Goal: Task Accomplishment & Management: Manage account settings

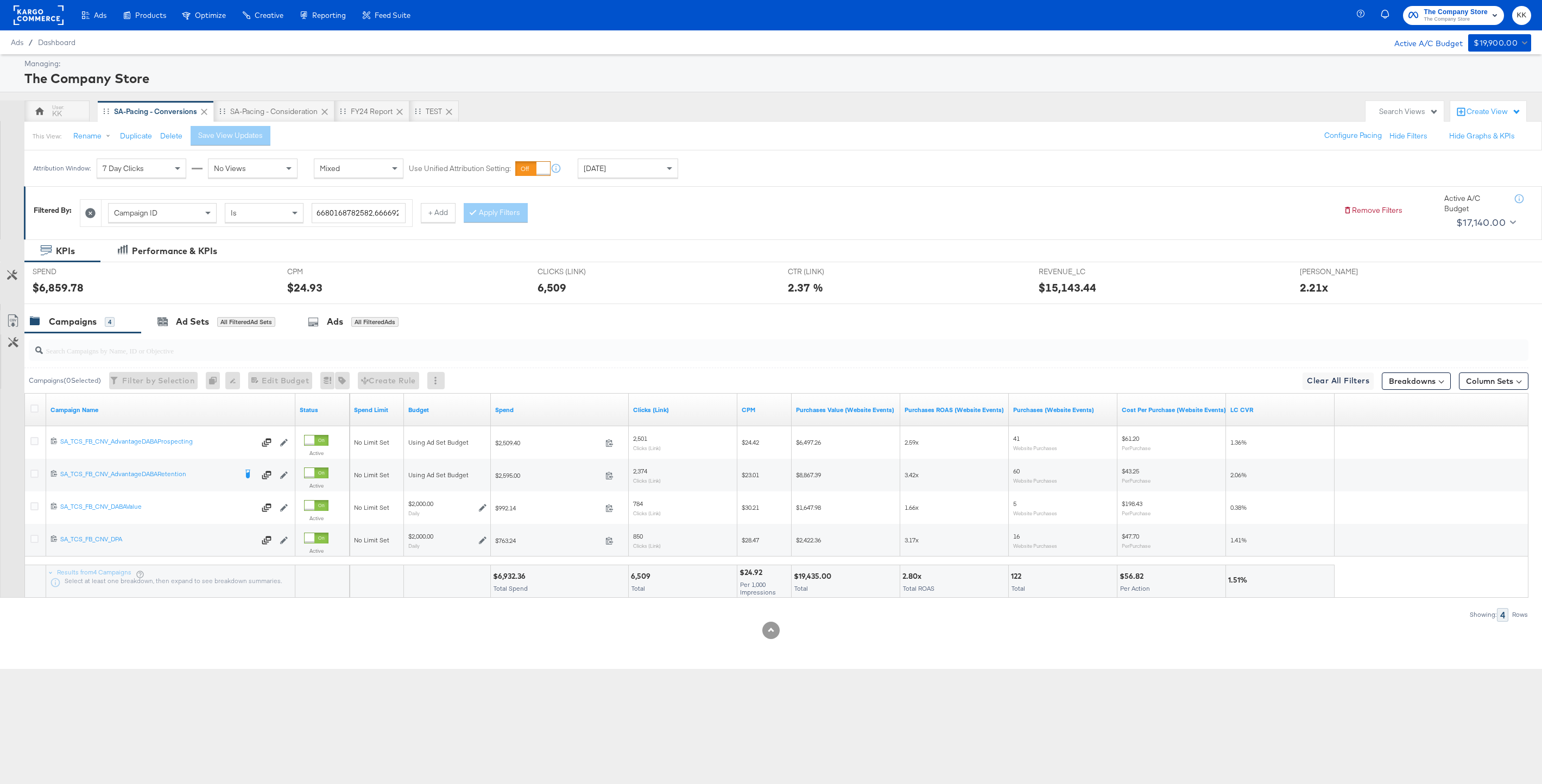
click at [759, 209] on div "Campaign ID Is 6680168782582,6666920108582,6664458643782,6638923556782 + Add Ap…" at bounding box center [707, 210] width 1255 height 33
click at [267, 115] on div "SA-Pacing - Consideration" at bounding box center [274, 111] width 87 height 10
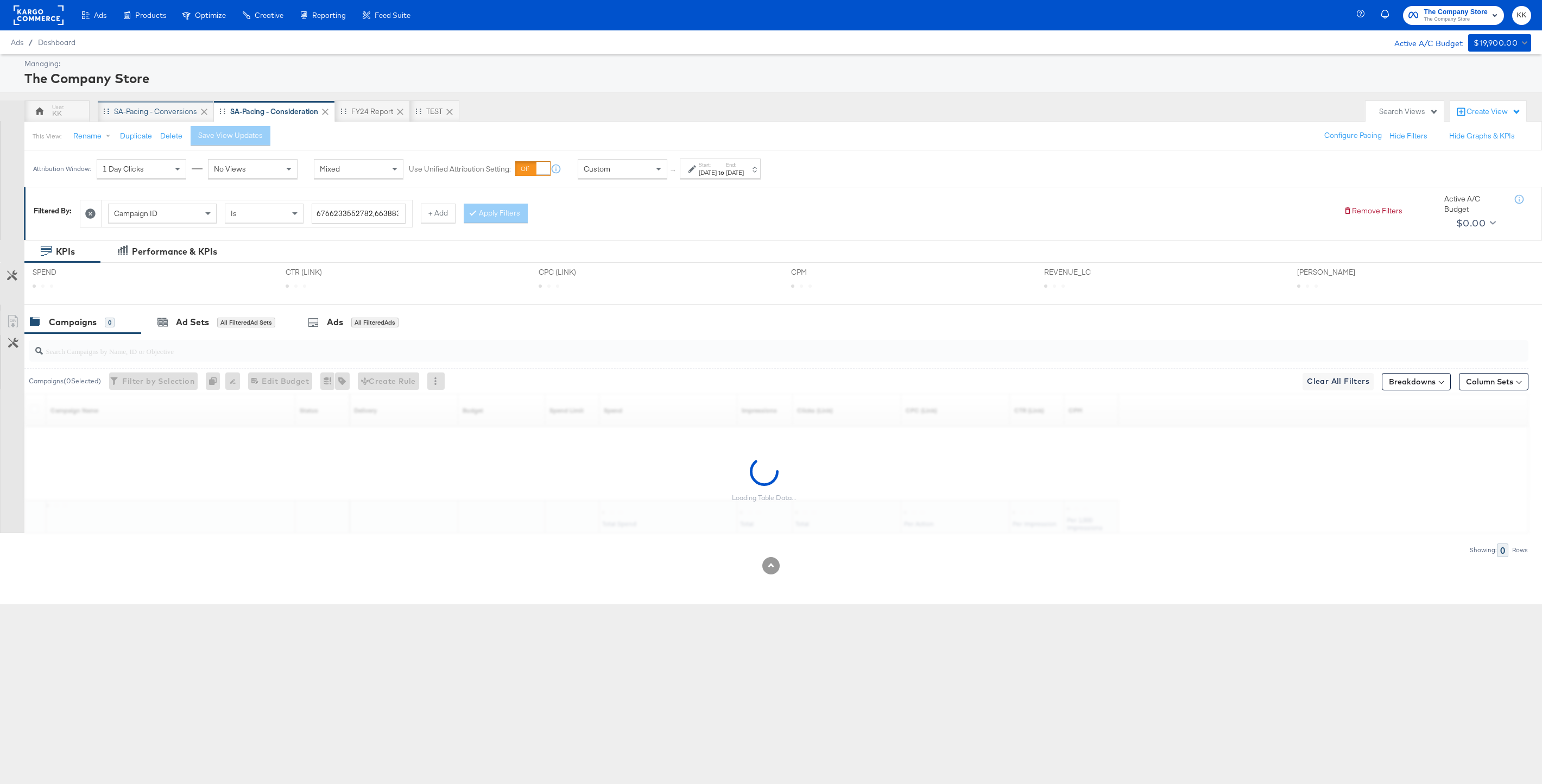
click at [170, 111] on div "SA-Pacing - Conversions" at bounding box center [156, 111] width 83 height 10
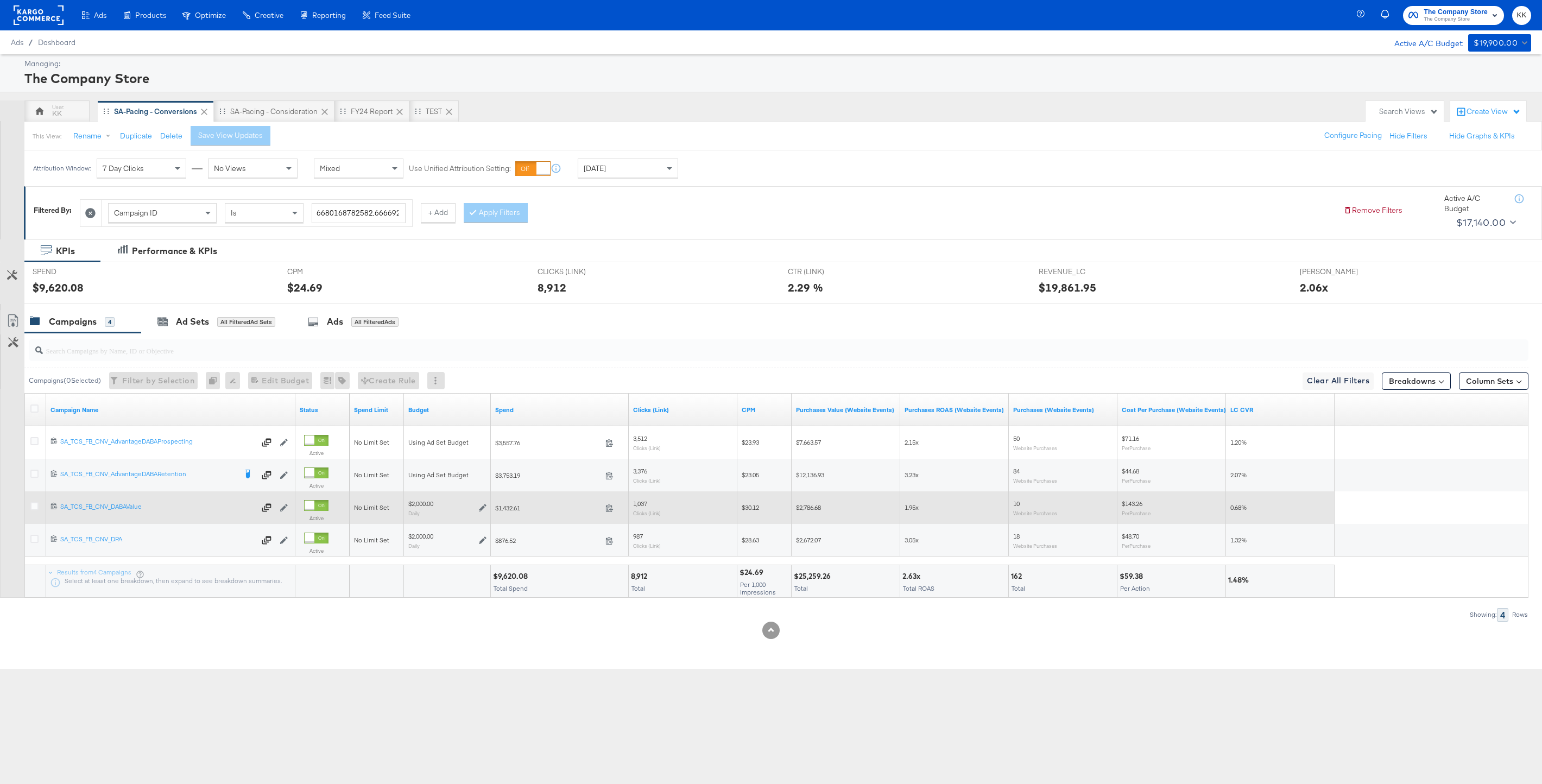
click at [43, 508] on div at bounding box center [36, 507] width 20 height 19
click at [38, 508] on icon at bounding box center [34, 506] width 8 height 8
click at [0, 0] on input "checkbox" at bounding box center [0, 0] width 0 height 0
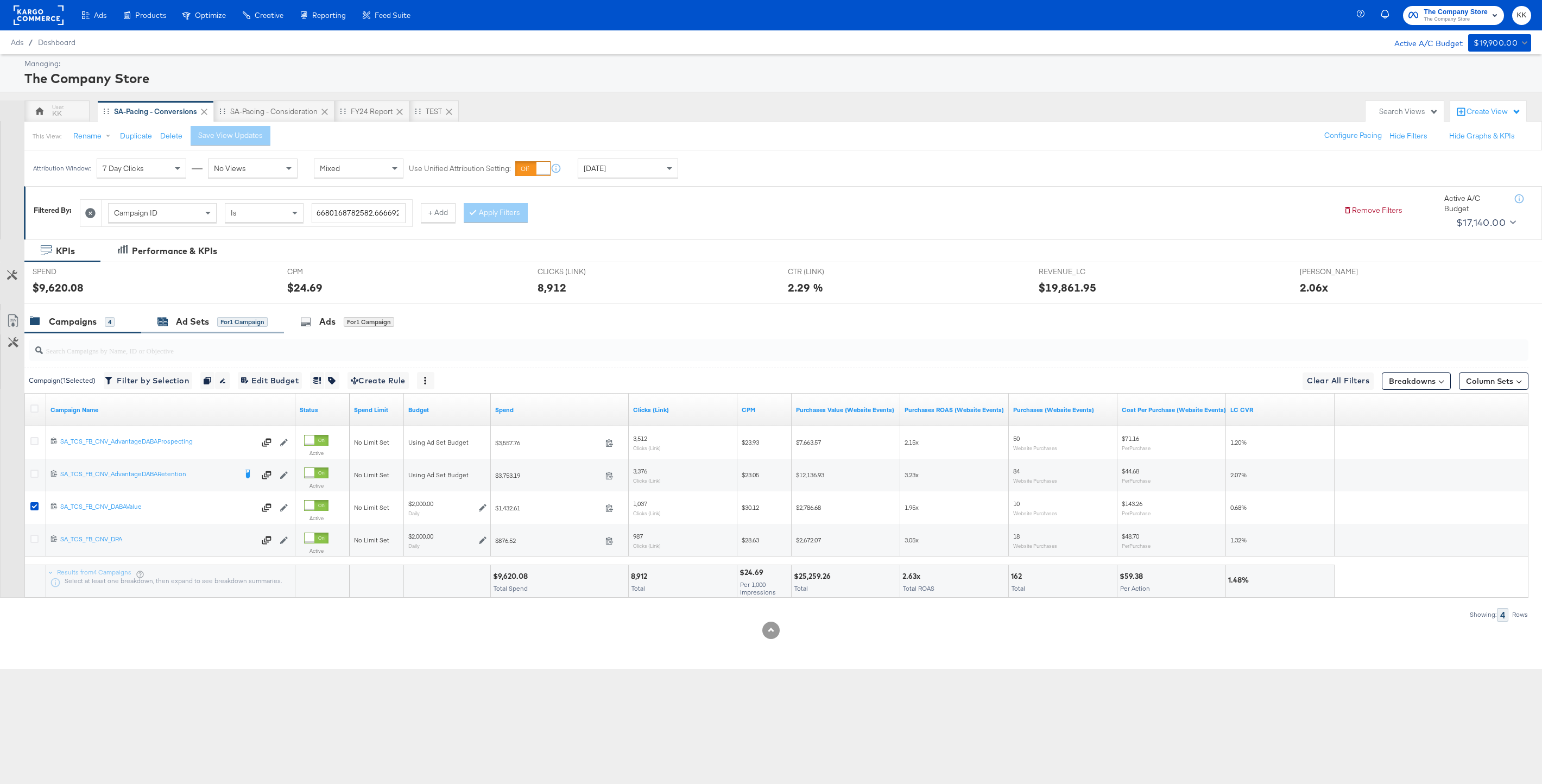
click at [225, 316] on div "Ad Sets for 1 Campaign" at bounding box center [212, 322] width 110 height 13
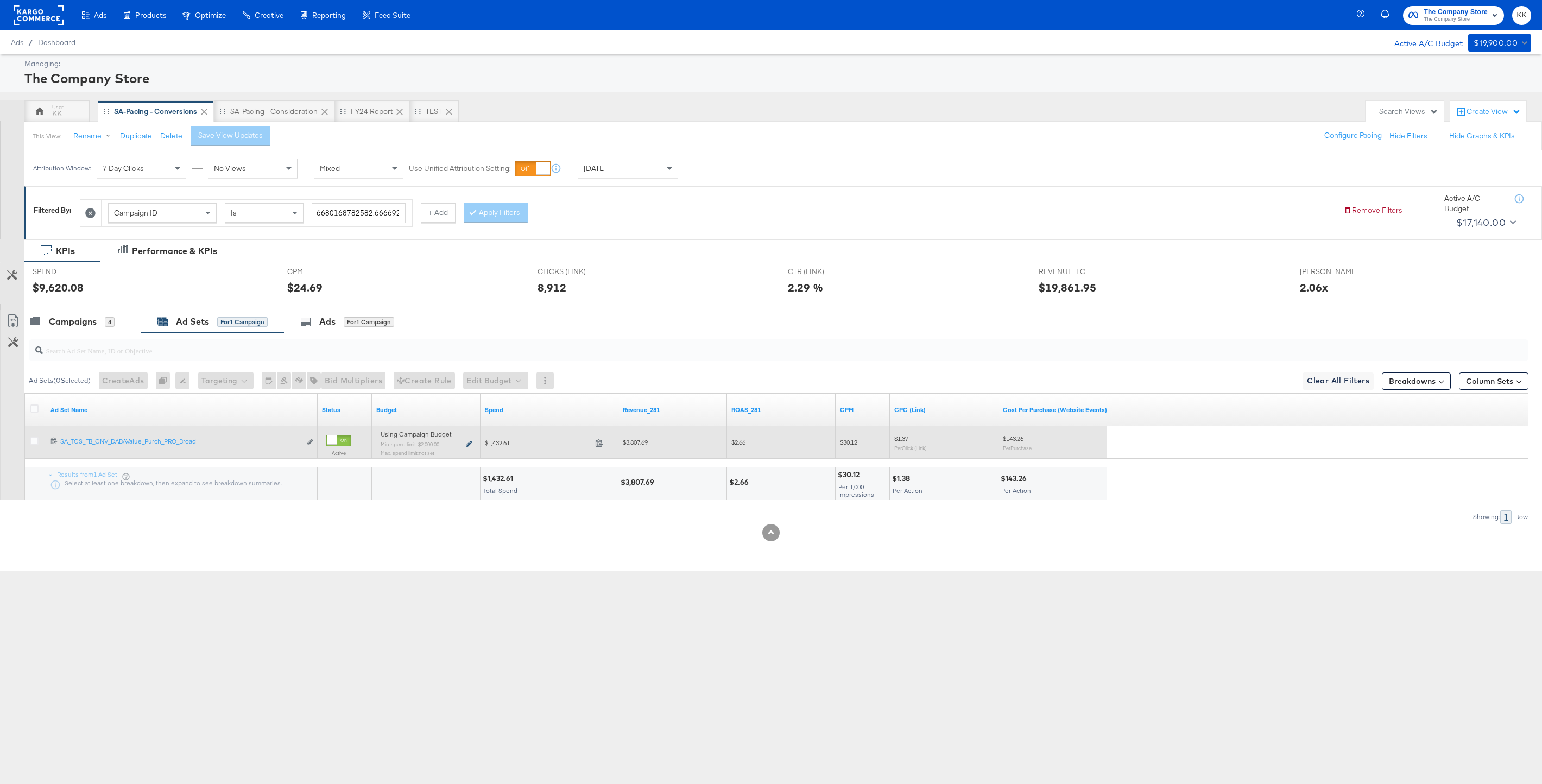
click at [471, 441] on icon at bounding box center [469, 444] width 5 height 6
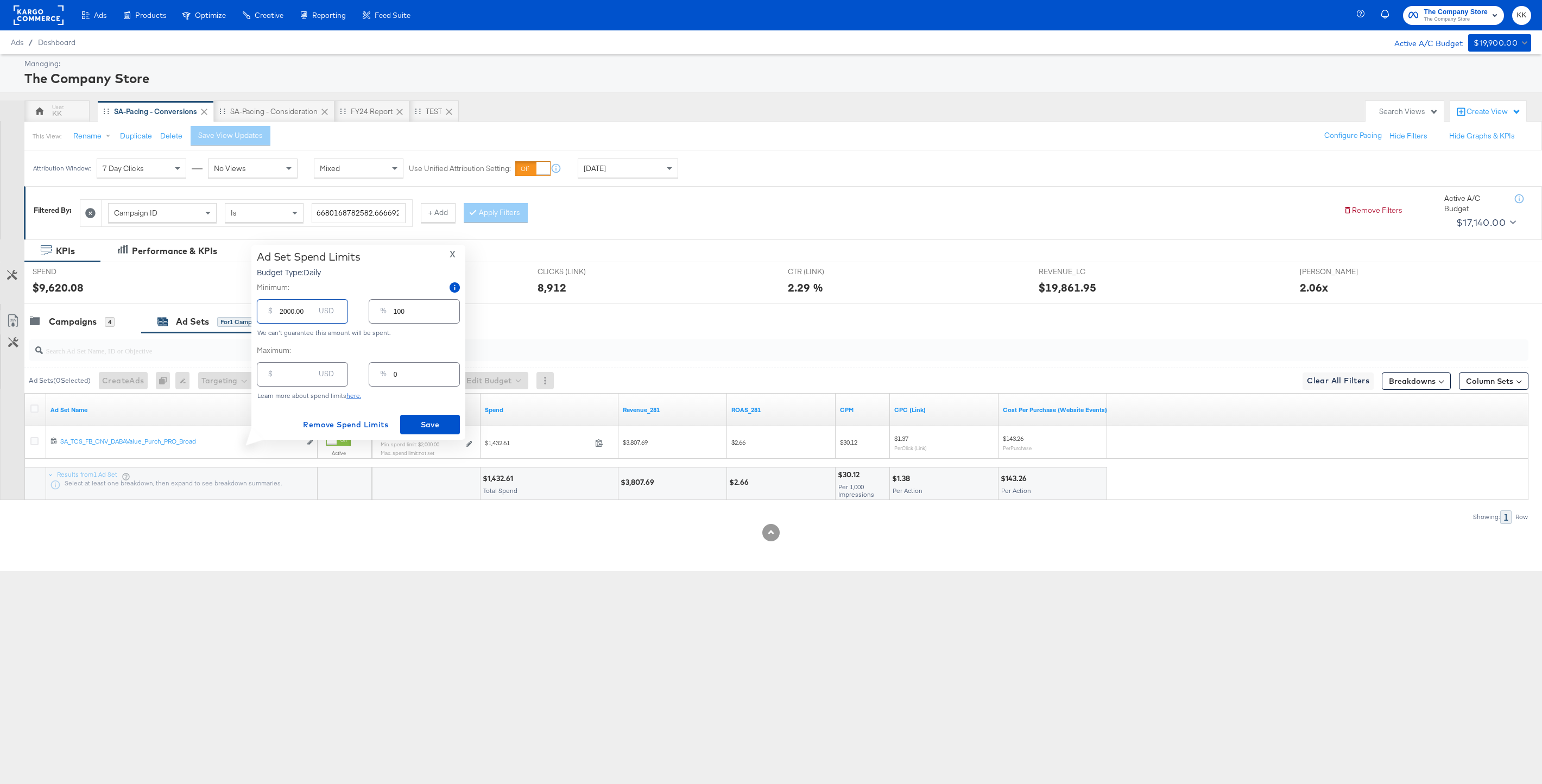
click at [281, 310] on input "2000.00" at bounding box center [297, 307] width 35 height 23
type input "000.00"
type input "0"
type input "3000.00"
type input "150"
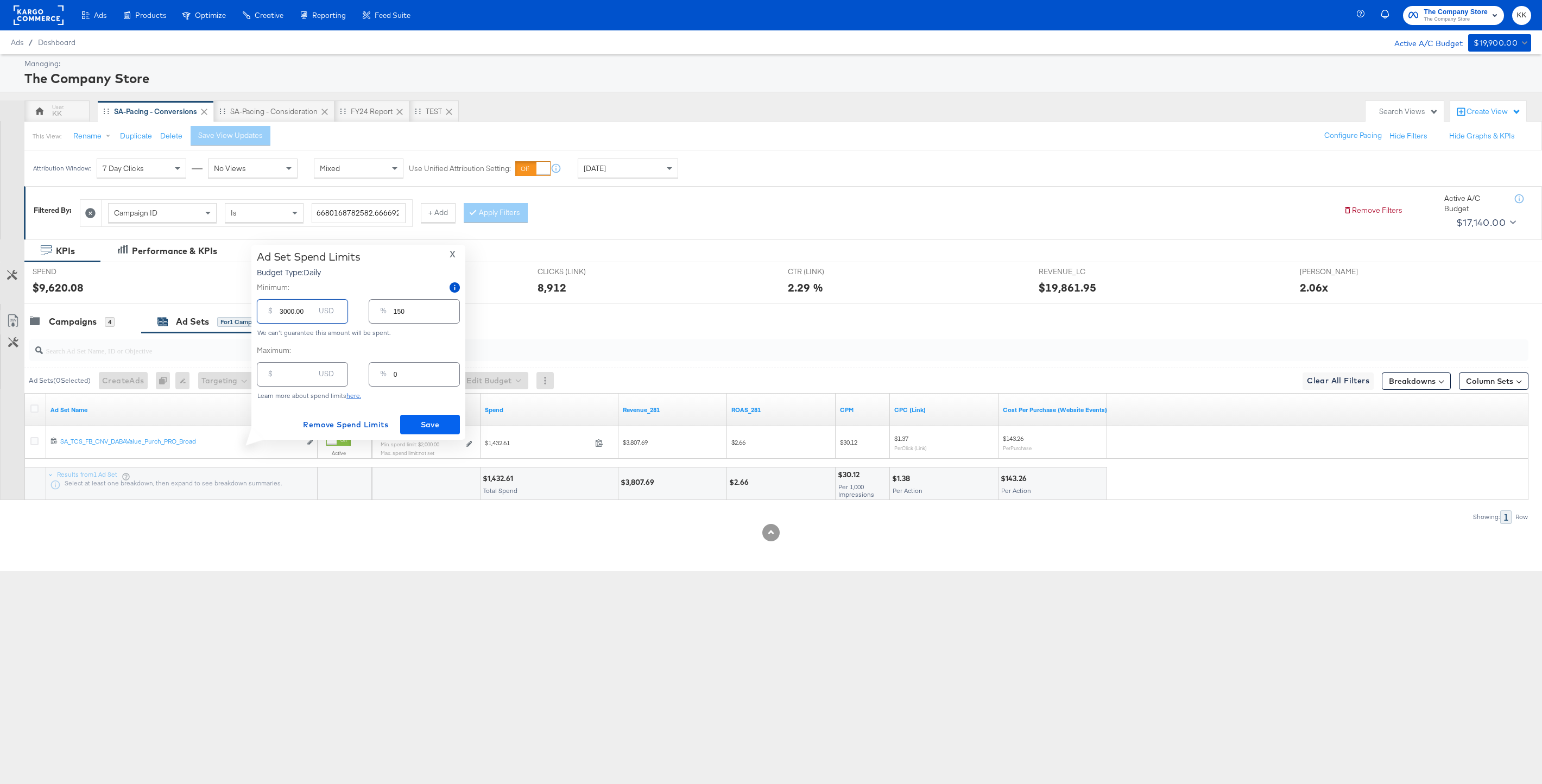
type input "3000.00"
click at [438, 415] on button "Save" at bounding box center [430, 424] width 60 height 19
click at [451, 253] on span "X" at bounding box center [452, 254] width 6 height 15
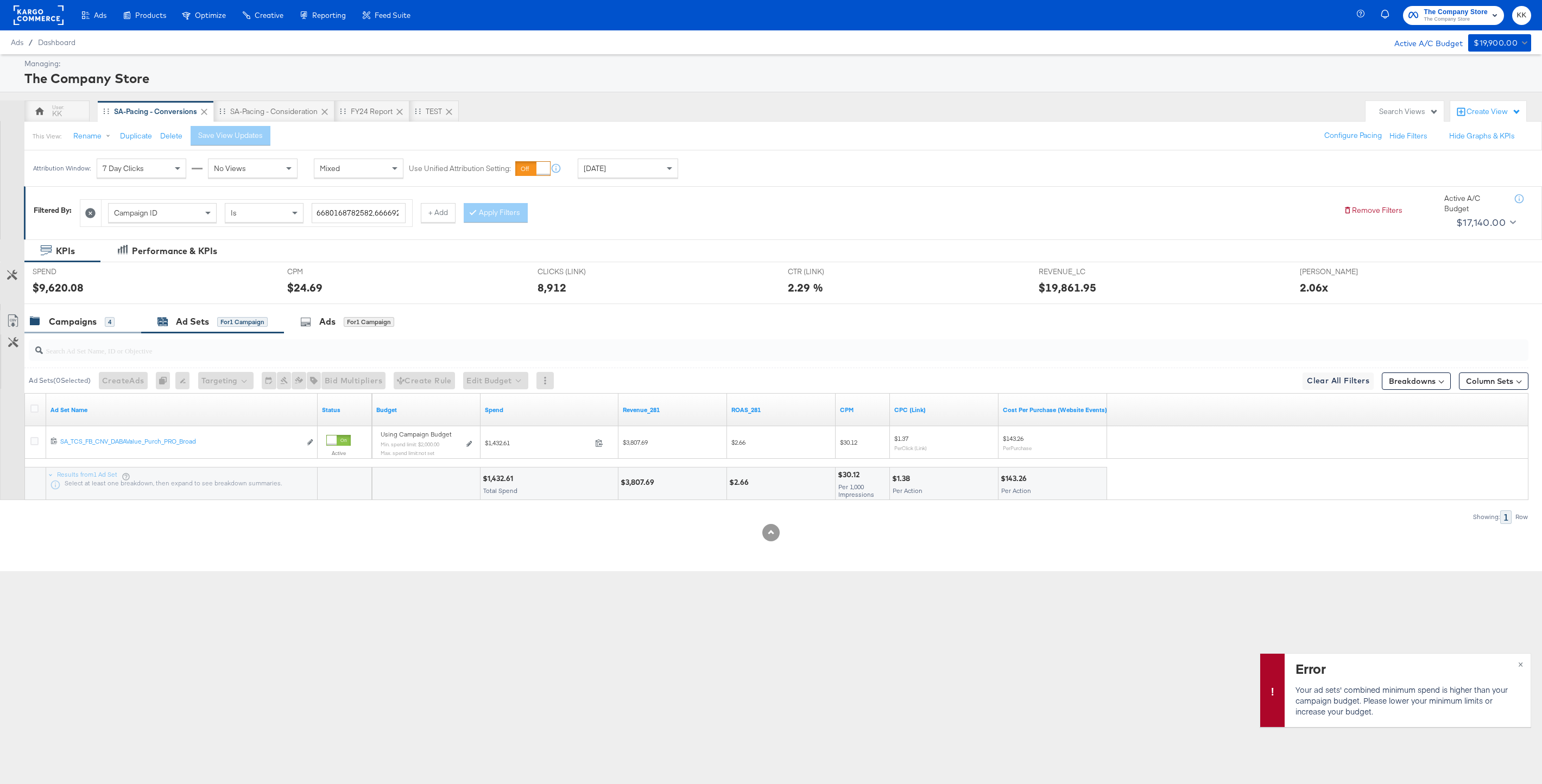
click at [64, 320] on div "Campaigns" at bounding box center [73, 322] width 48 height 13
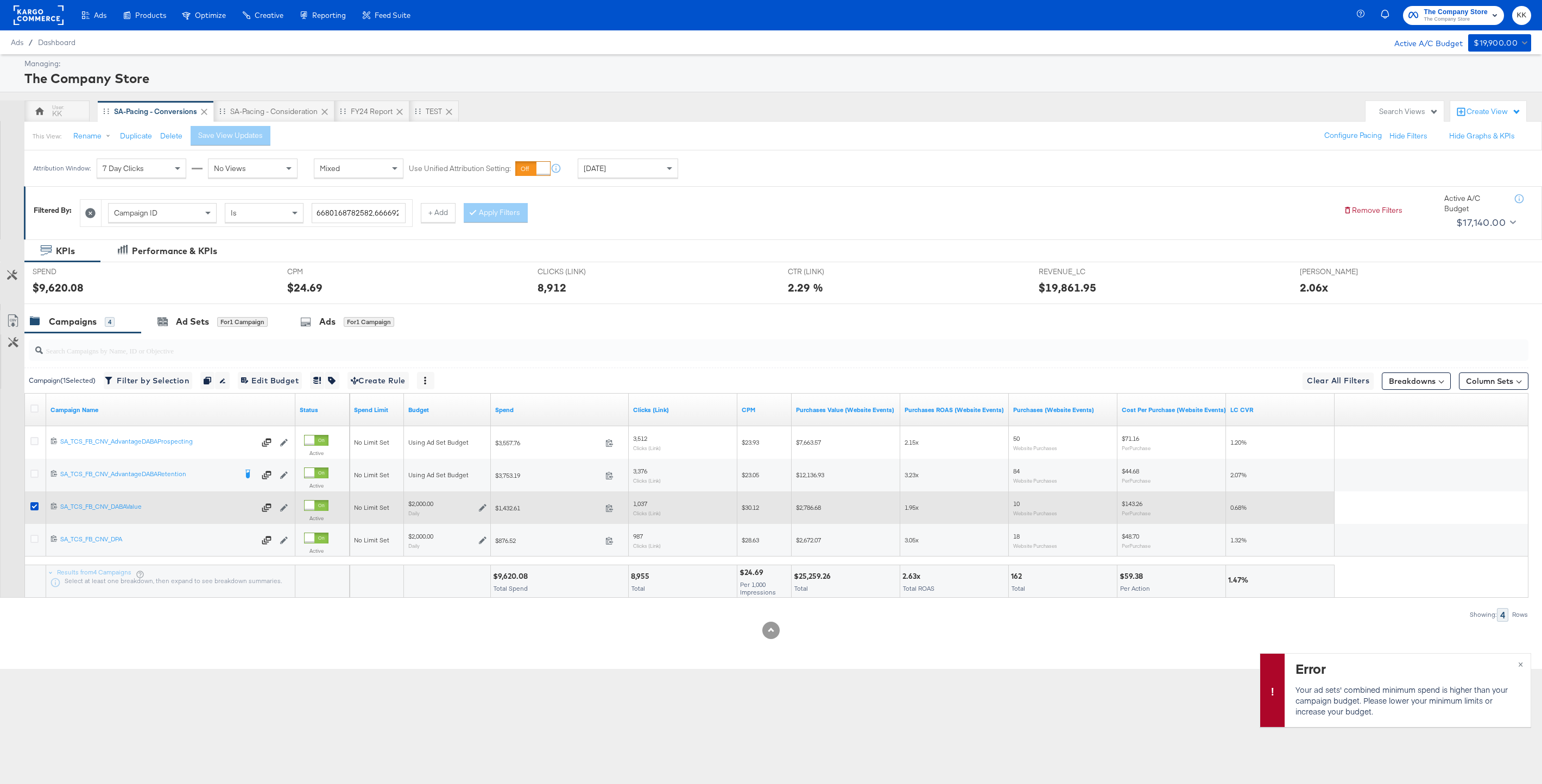
click at [486, 505] on div "$2,000.00 Daily" at bounding box center [447, 507] width 87 height 26
click at [486, 505] on icon at bounding box center [482, 507] width 7 height 7
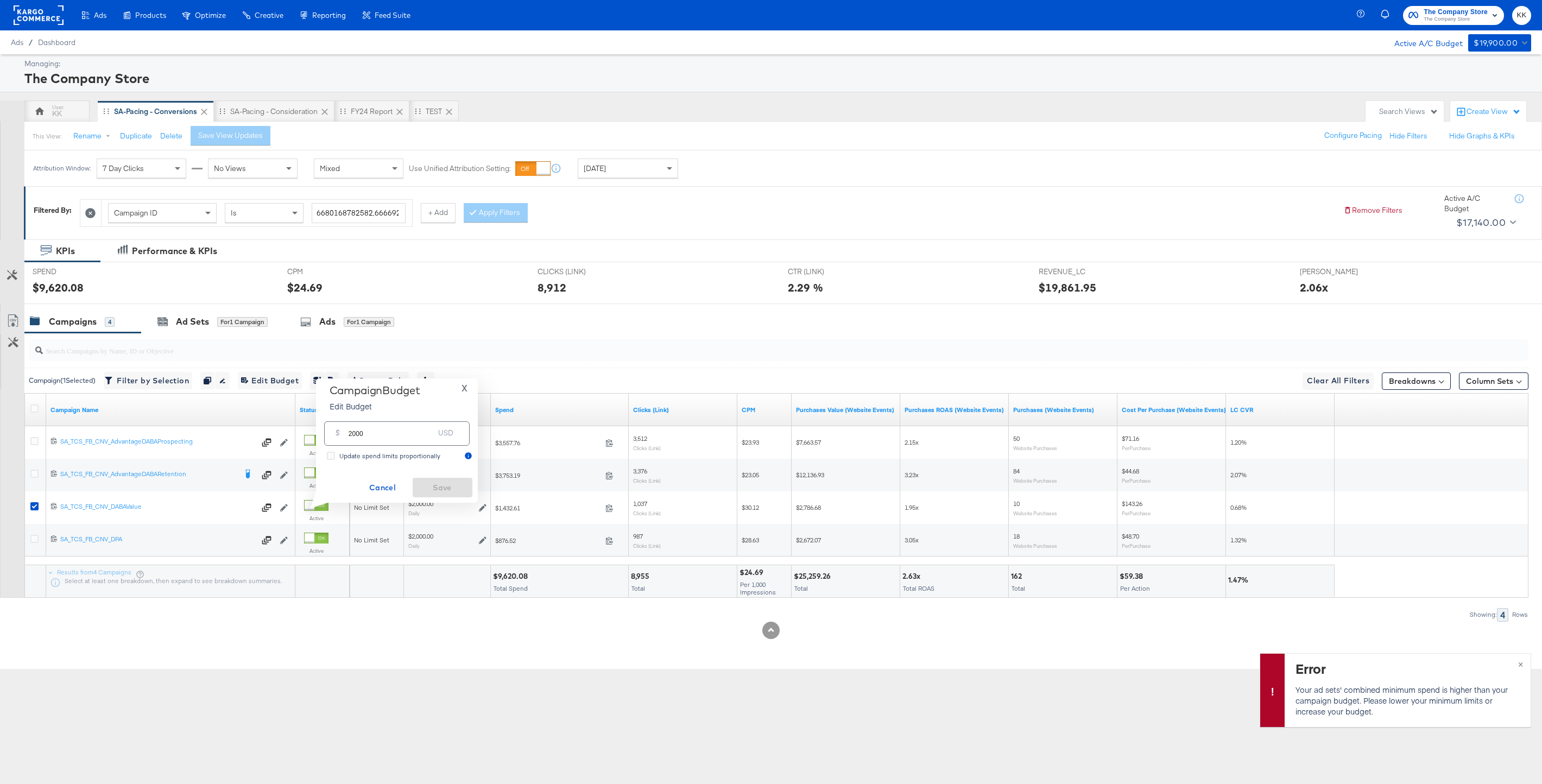
click at [356, 431] on input "2000" at bounding box center [392, 429] width 86 height 23
type input "2500"
click at [463, 491] on span "Save" at bounding box center [443, 487] width 51 height 13
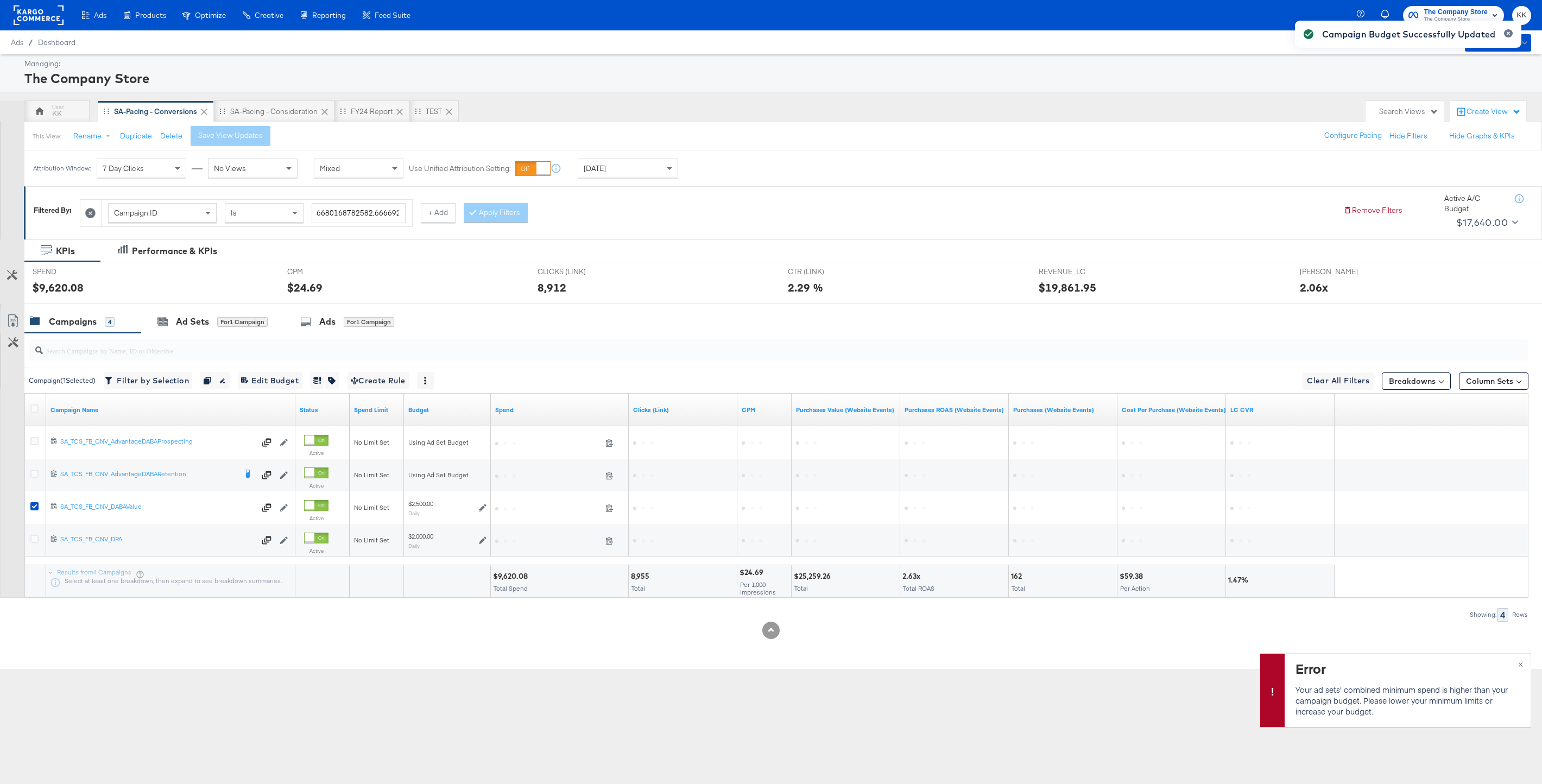
click at [1519, 662] on div "Campaign Budget Successfully Updated" at bounding box center [1408, 373] width 248 height 725
click at [1522, 663] on div "Campaign Budget Successfully Updated" at bounding box center [1408, 373] width 248 height 725
click at [1522, 661] on div "Campaign Budget Successfully Updated" at bounding box center [1408, 373] width 248 height 725
click at [1521, 661] on div "Campaign Budget Successfully Updated" at bounding box center [1408, 373] width 248 height 725
click at [212, 326] on div "Ad Sets for 1 Campaign" at bounding box center [212, 322] width 110 height 13
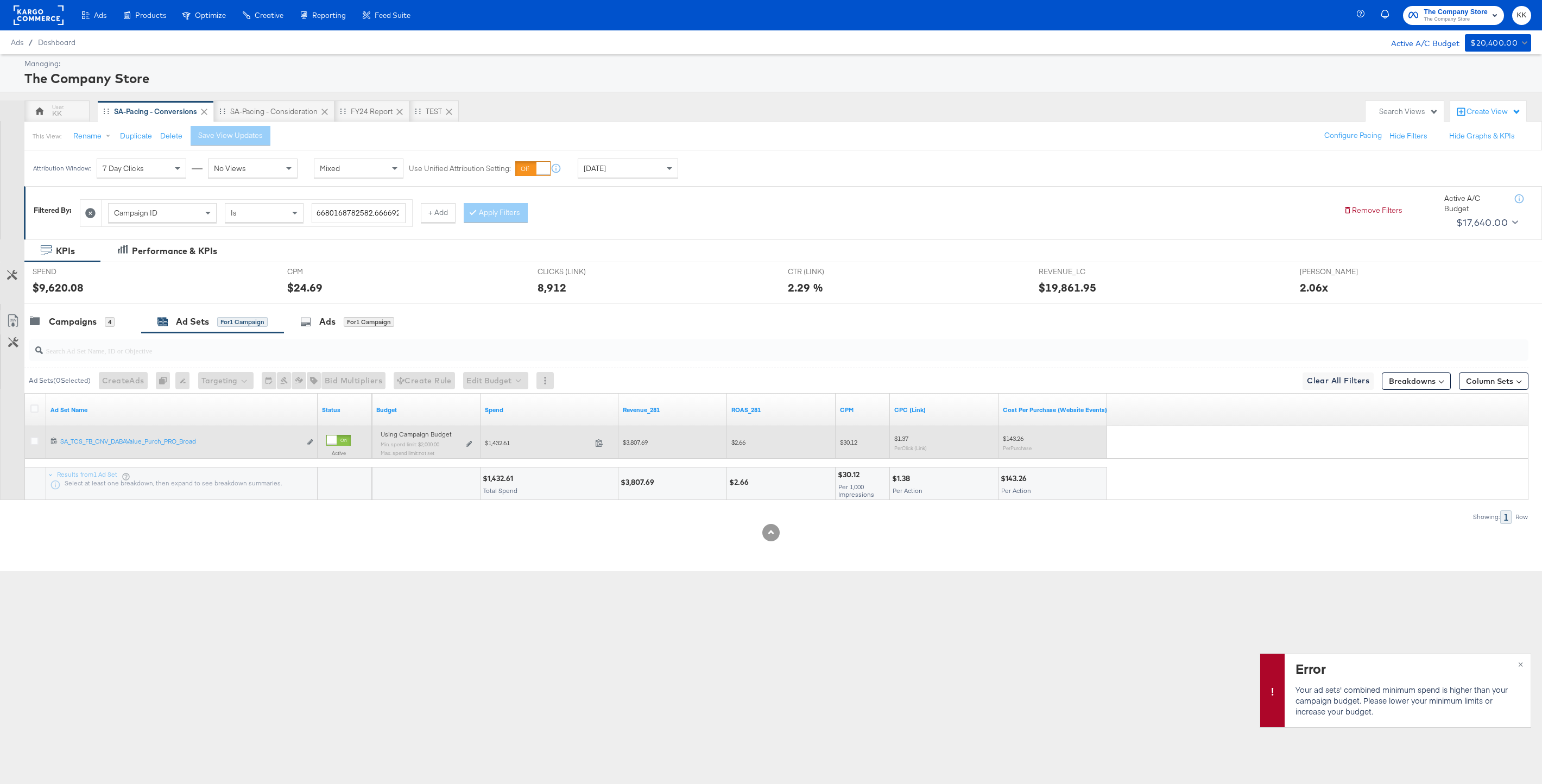
click at [468, 438] on div "Using Campaign Budget Min. spend limit: $2,000.00 Max. spend limit : not set Ed…" at bounding box center [426, 448] width 91 height 26
click at [468, 450] on div "Using Campaign Budget Min. spend limit: $2,000.00 Max. spend limit : not set Ed…" at bounding box center [426, 448] width 91 height 26
click at [468, 442] on icon at bounding box center [469, 444] width 5 height 6
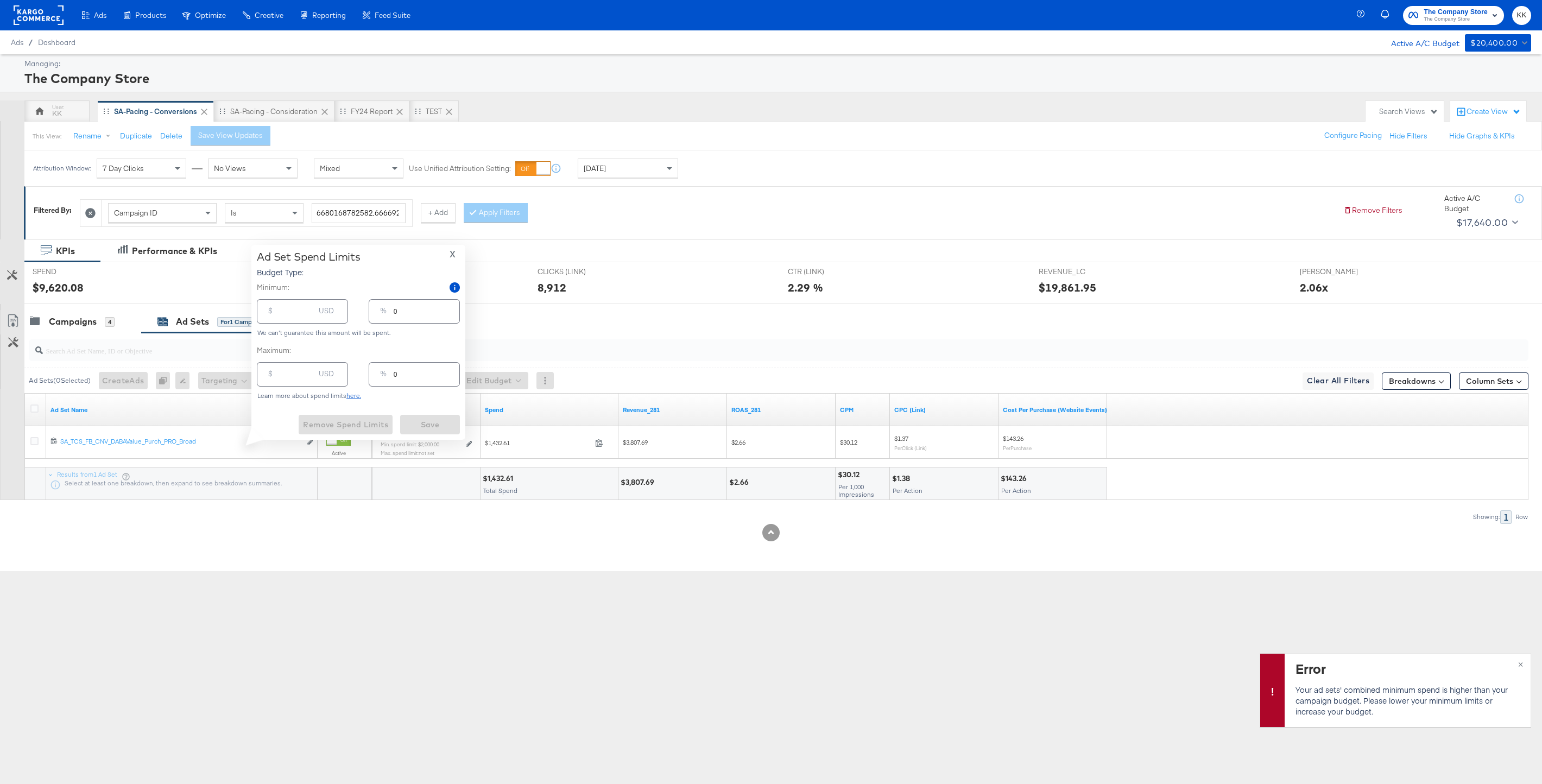
type input "2000.00"
type input "100"
type input "80"
click at [289, 311] on input "2000.00" at bounding box center [297, 307] width 35 height 23
type input "200.00"
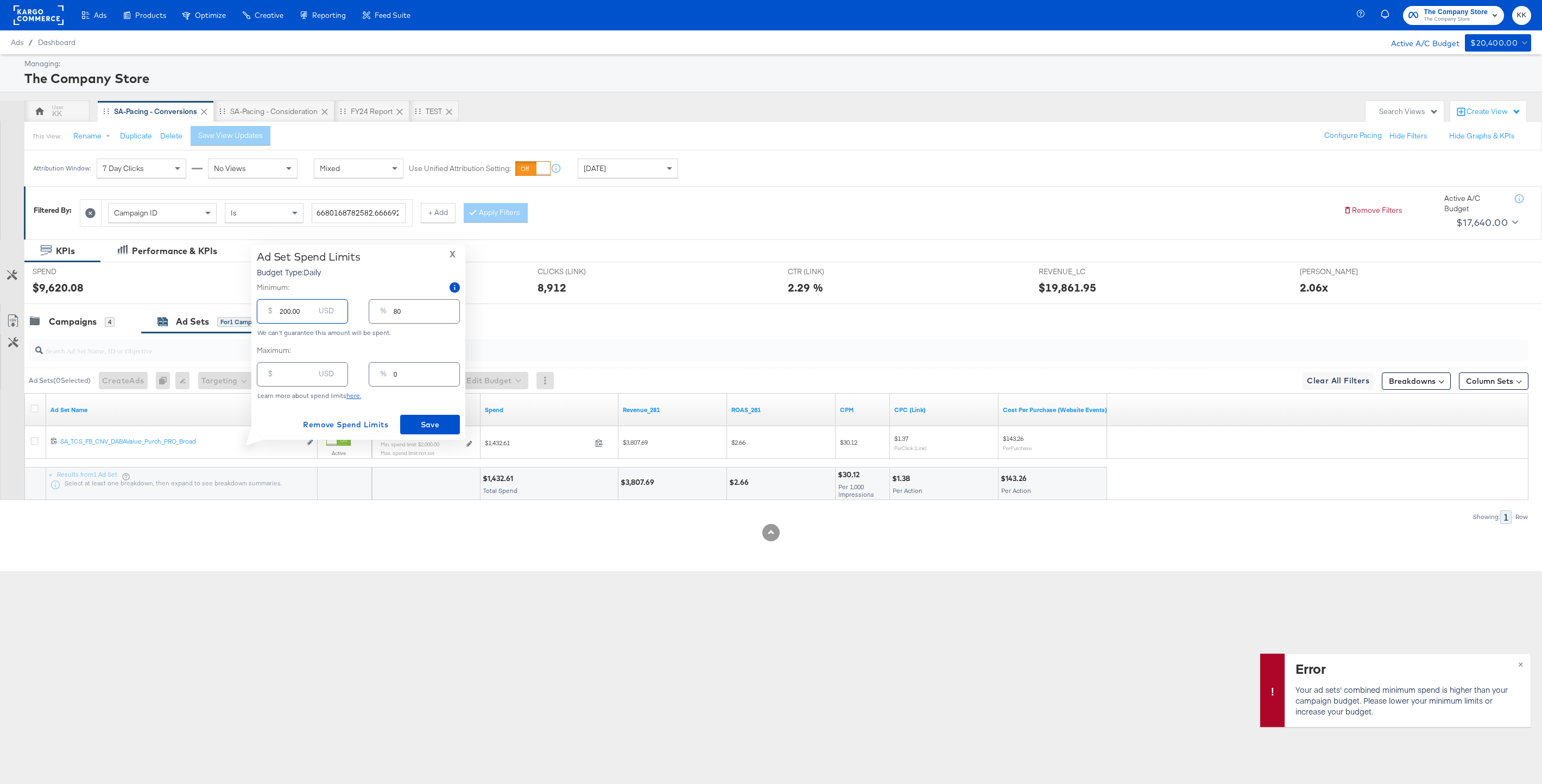
type input "8"
type input "2500.00"
type input "100"
type input "2500.00"
click at [426, 423] on span "Save" at bounding box center [430, 425] width 51 height 13
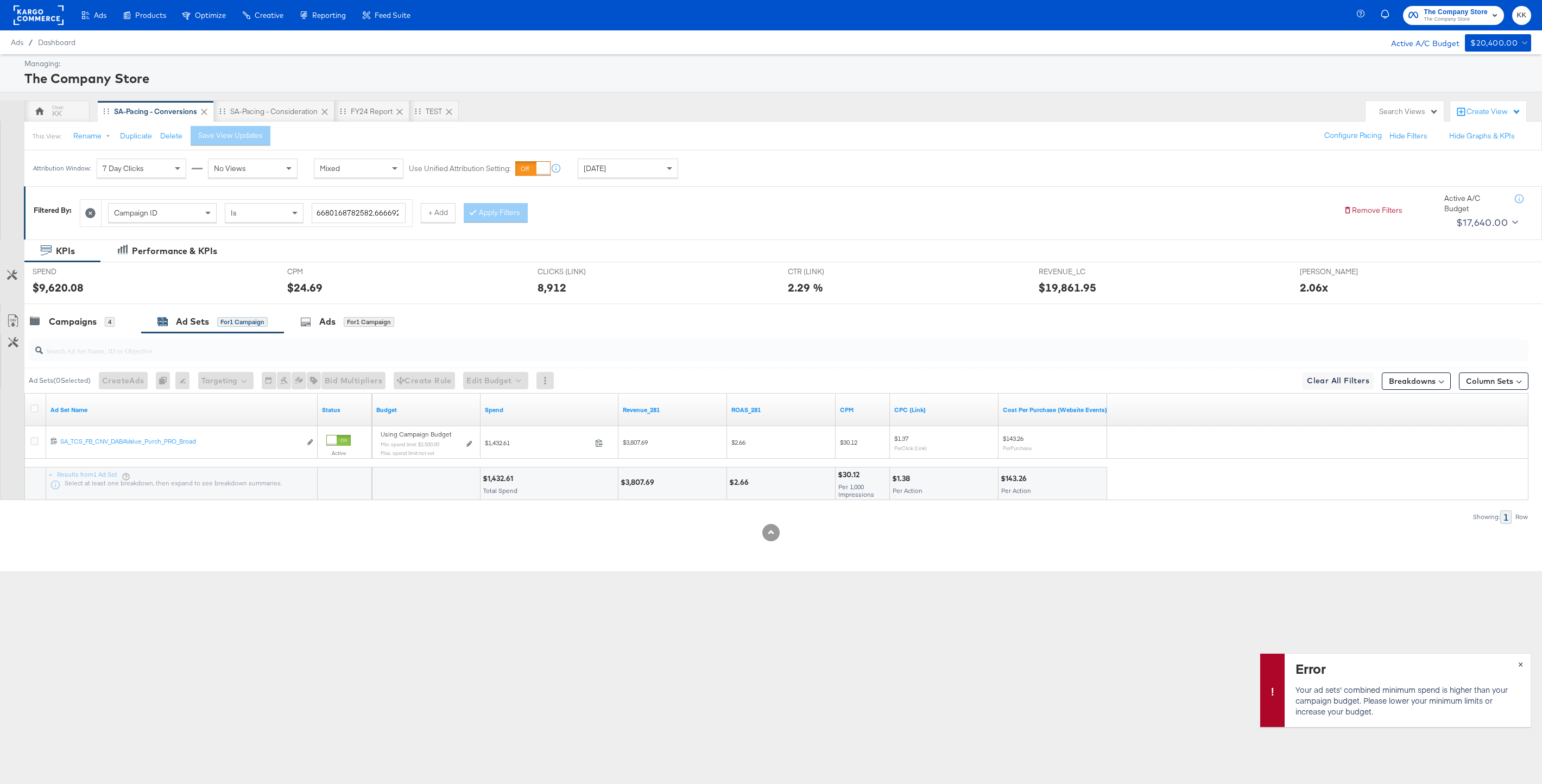
click at [1522, 659] on span "×" at bounding box center [1521, 663] width 5 height 13
click at [68, 322] on div "Campaigns" at bounding box center [73, 322] width 48 height 13
